Goal: Communication & Community: Answer question/provide support

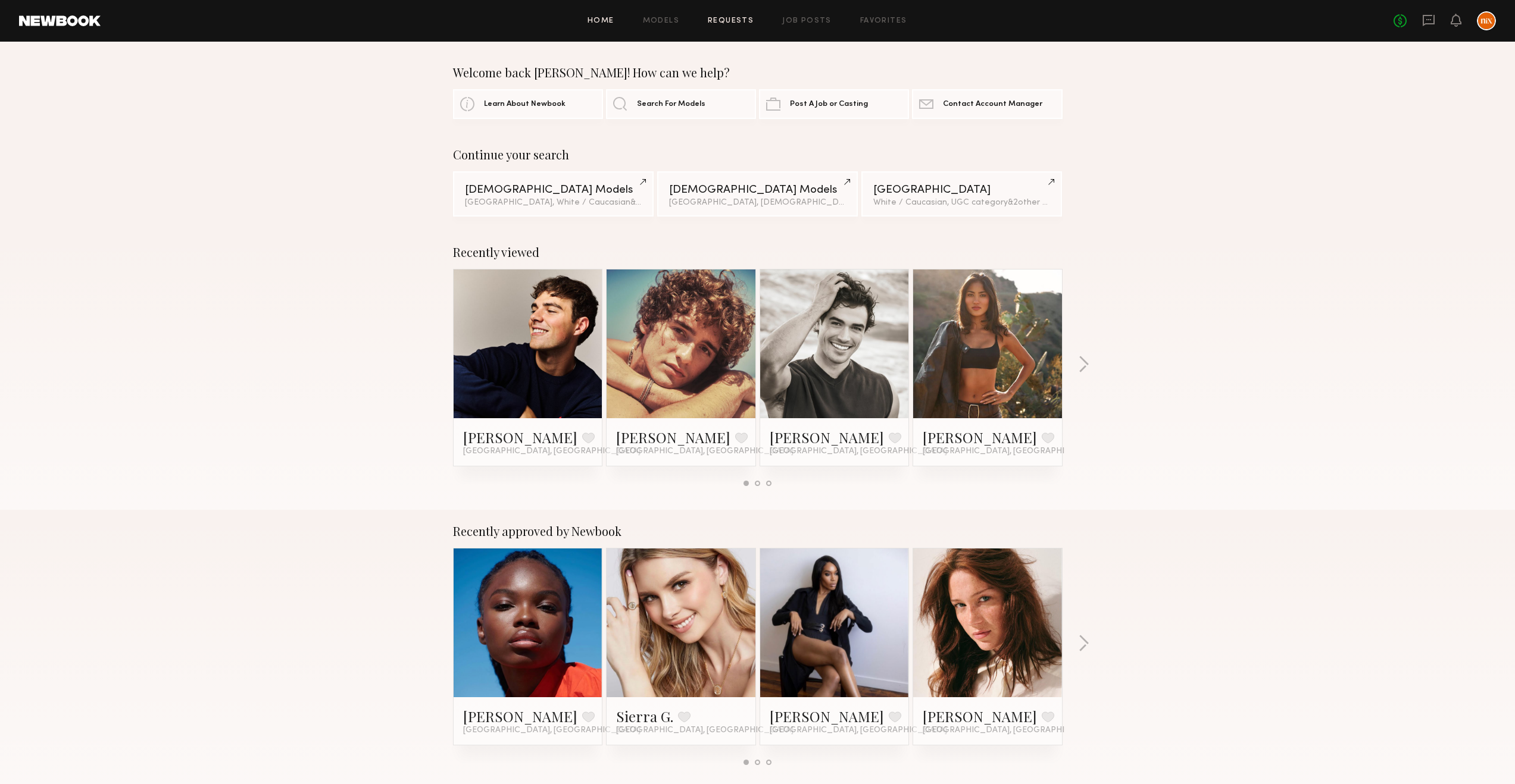
click at [737, 17] on link "Requests" at bounding box center [731, 21] width 46 height 8
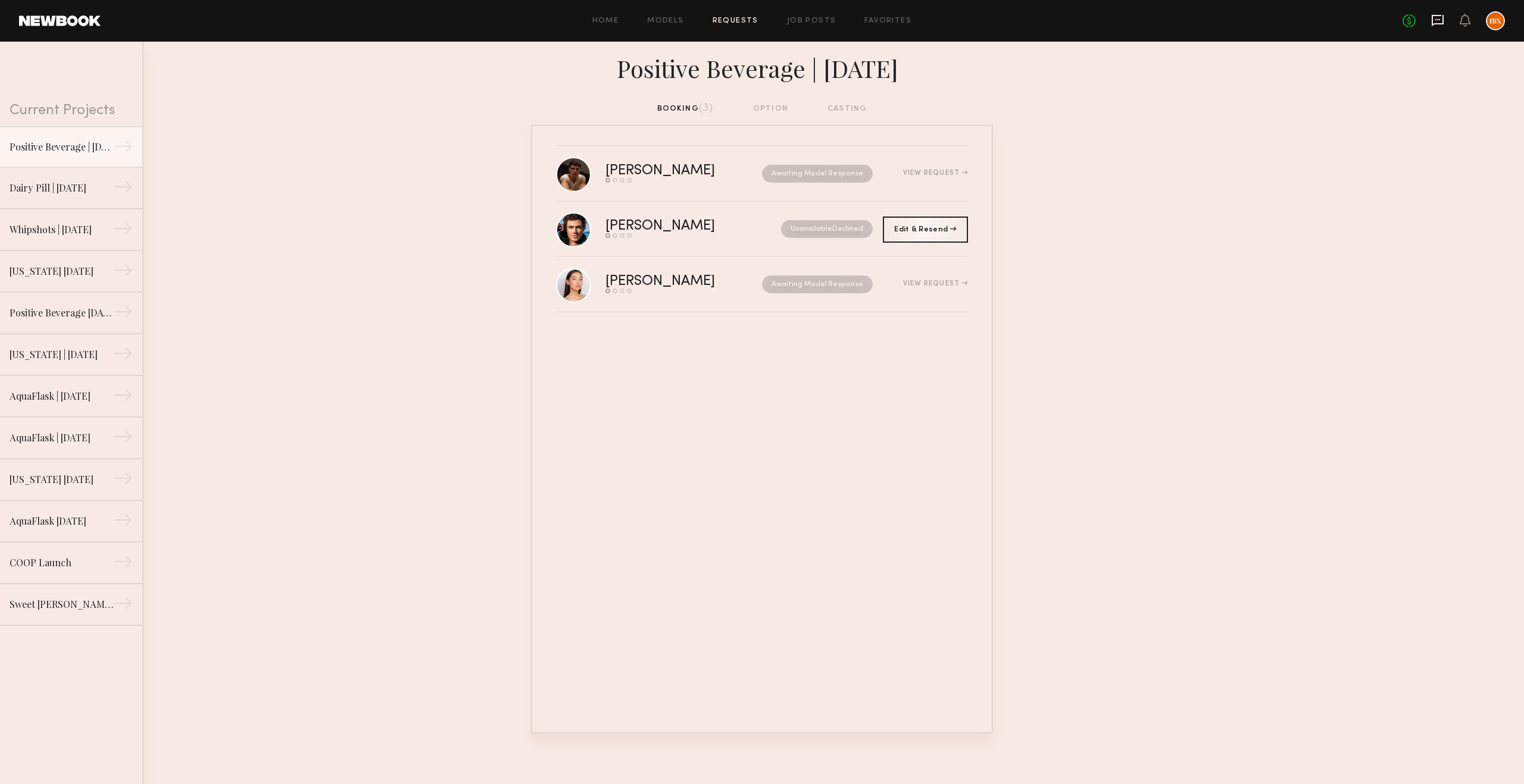
click at [1434, 17] on icon at bounding box center [1438, 20] width 13 height 13
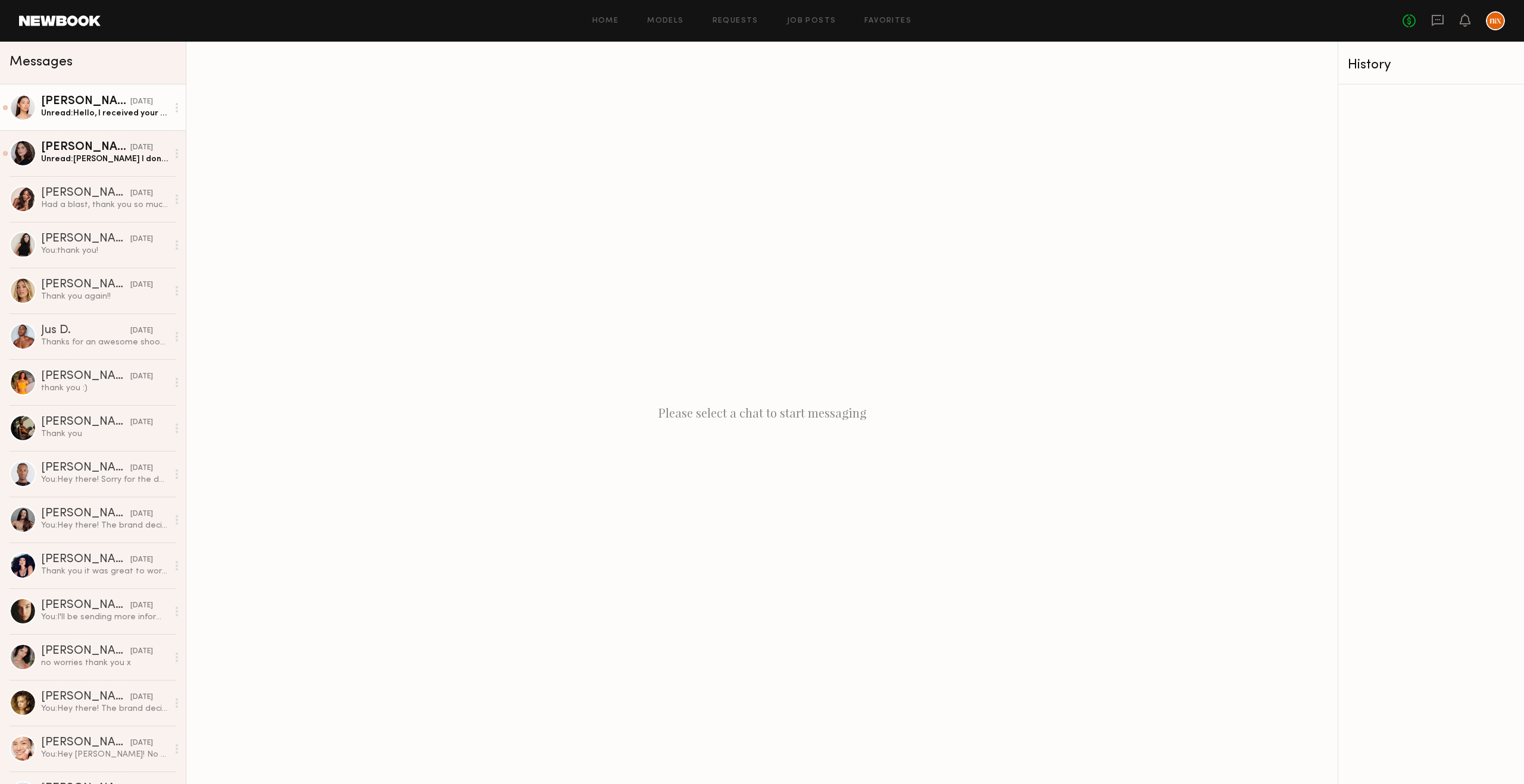
click at [63, 102] on div "[PERSON_NAME]" at bounding box center [85, 102] width 89 height 12
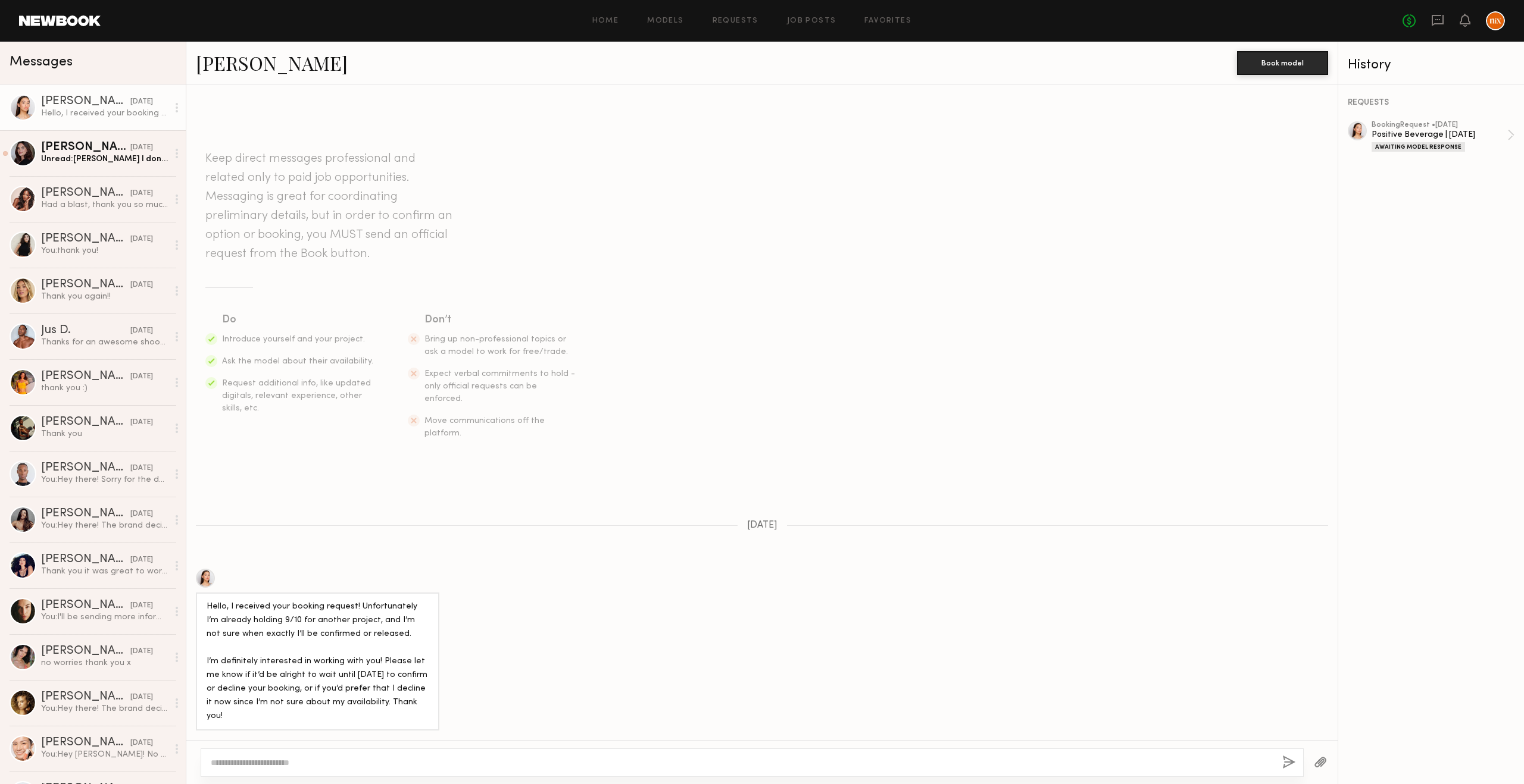
click at [346, 756] on textarea at bounding box center [742, 762] width 1062 height 12
click at [322, 769] on div at bounding box center [752, 762] width 1103 height 29
click at [320, 764] on textarea at bounding box center [742, 762] width 1062 height 12
type textarea "**********"
click at [1288, 760] on button "button" at bounding box center [1288, 763] width 13 height 15
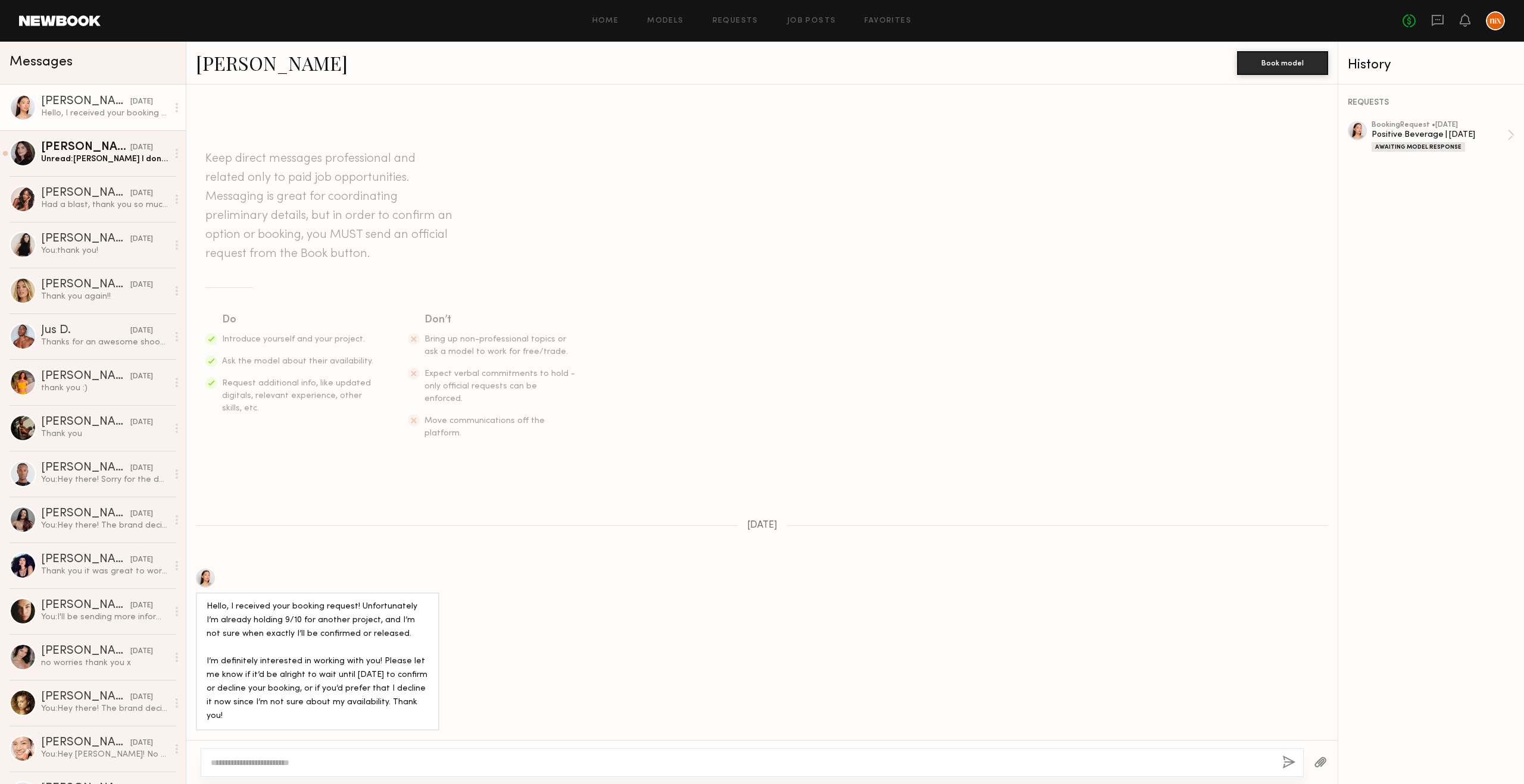
scroll to position [168, 0]
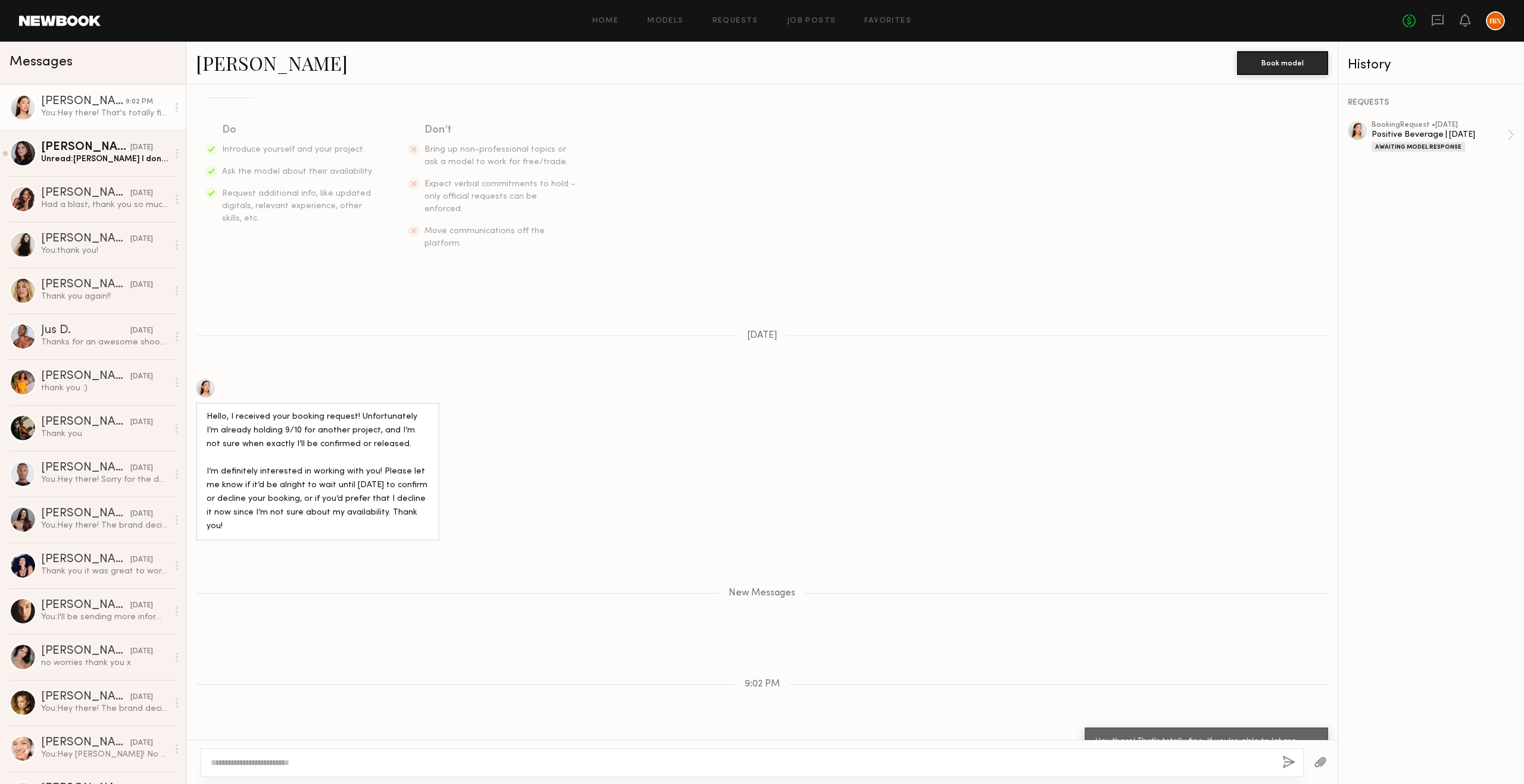
click at [592, 220] on section "Do Introduce yourself and your project. Ask the model about their availability.…" at bounding box center [762, 186] width 1113 height 128
